Goal: Information Seeking & Learning: Learn about a topic

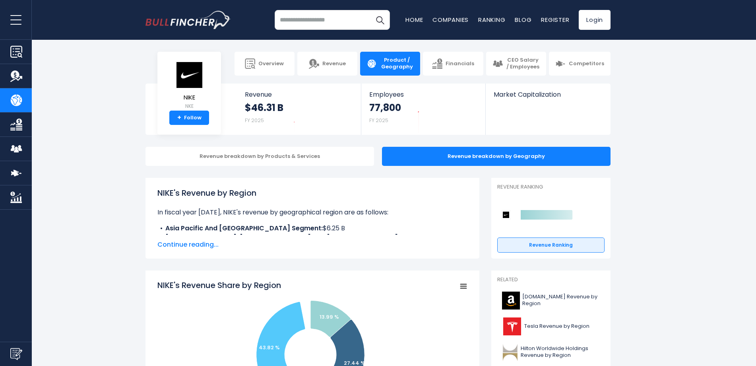
drag, startPoint x: 195, startPoint y: 227, endPoint x: 172, endPoint y: 224, distance: 23.6
click at [172, 224] on li "Asia Pacific And [GEOGRAPHIC_DATA] Segment: $6.25 B" at bounding box center [312, 228] width 310 height 10
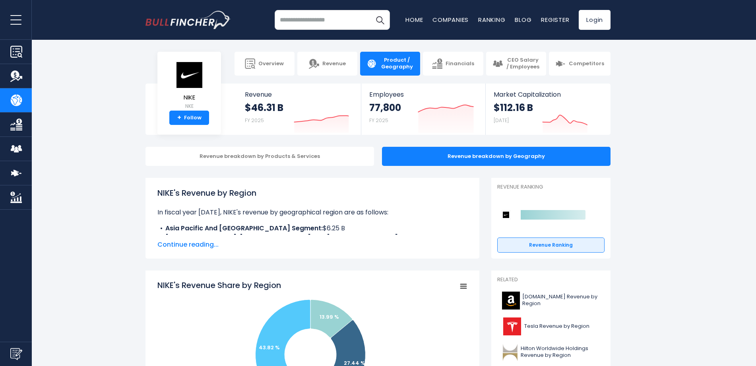
click at [179, 244] on span "Continue reading..." at bounding box center [312, 245] width 310 height 10
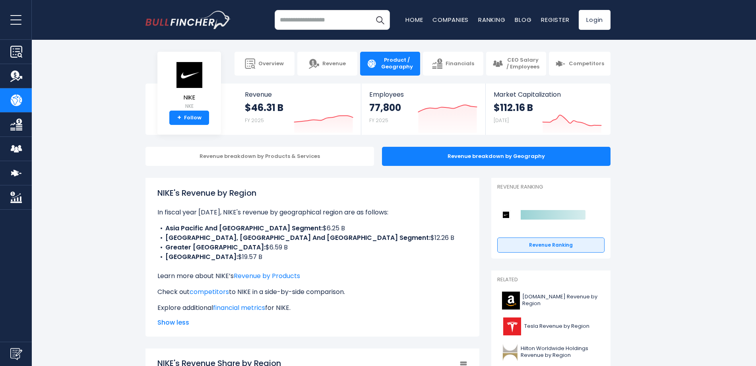
drag, startPoint x: 171, startPoint y: 234, endPoint x: 327, endPoint y: 234, distance: 156.5
click at [327, 234] on li "[GEOGRAPHIC_DATA], [GEOGRAPHIC_DATA] And [GEOGRAPHIC_DATA] Segment: $12.26 B" at bounding box center [312, 238] width 310 height 10
drag, startPoint x: 292, startPoint y: 250, endPoint x: 170, endPoint y: 246, distance: 121.6
click at [170, 246] on li "Greater China: $6.59 B" at bounding box center [312, 247] width 310 height 10
drag, startPoint x: 232, startPoint y: 258, endPoint x: 164, endPoint y: 238, distance: 71.5
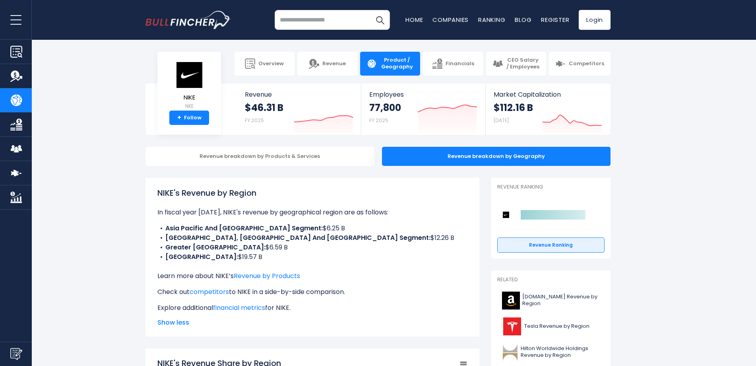
click at [164, 238] on ul "Asia Pacific And [GEOGRAPHIC_DATA] Segment: $6.25 B [GEOGRAPHIC_DATA], [GEOGRAP…" at bounding box center [312, 242] width 310 height 38
drag, startPoint x: 165, startPoint y: 226, endPoint x: 268, endPoint y: 254, distance: 106.6
click at [268, 254] on ul "Asia Pacific And [GEOGRAPHIC_DATA] Segment: $6.25 B [GEOGRAPHIC_DATA], [GEOGRAP…" at bounding box center [312, 242] width 310 height 38
click at [268, 254] on li "[GEOGRAPHIC_DATA]: $19.57 B" at bounding box center [312, 257] width 310 height 10
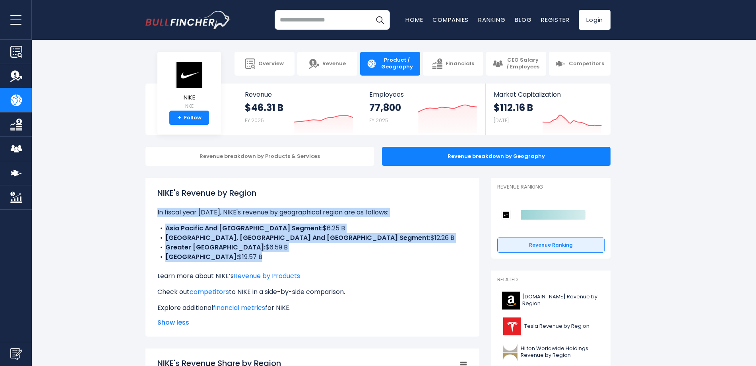
drag, startPoint x: 222, startPoint y: 227, endPoint x: 151, endPoint y: 215, distance: 72.9
click at [151, 215] on div "NIKE's Revenue by Region In fiscal year [DATE], NIKE's revenue by geographical …" at bounding box center [312, 257] width 334 height 159
